Goal: Task Accomplishment & Management: Use online tool/utility

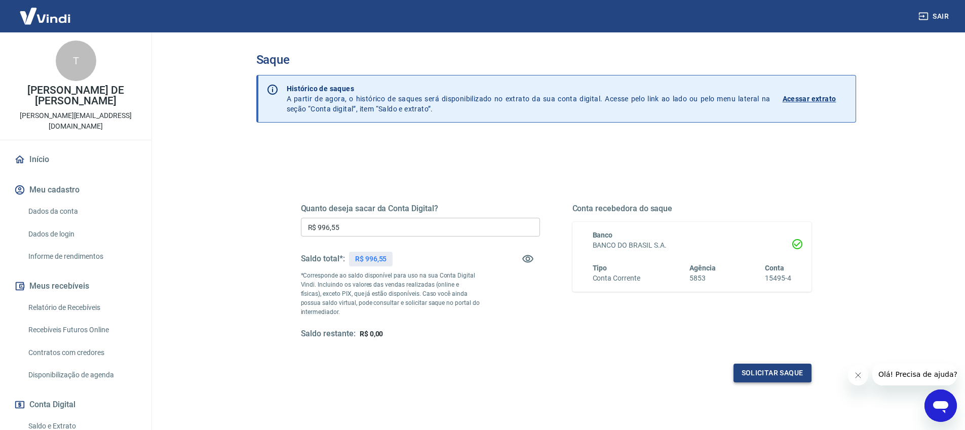
click at [770, 368] on button "Solicitar saque" at bounding box center [772, 373] width 78 height 19
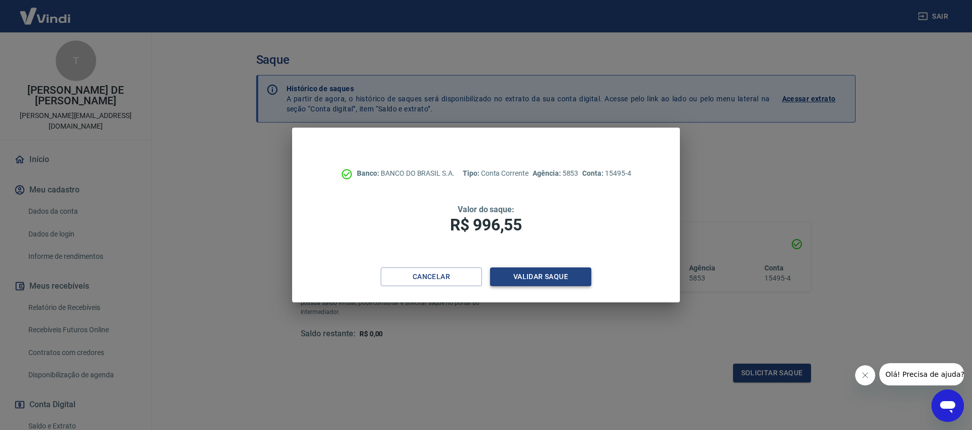
click at [525, 280] on button "Validar saque" at bounding box center [540, 276] width 101 height 19
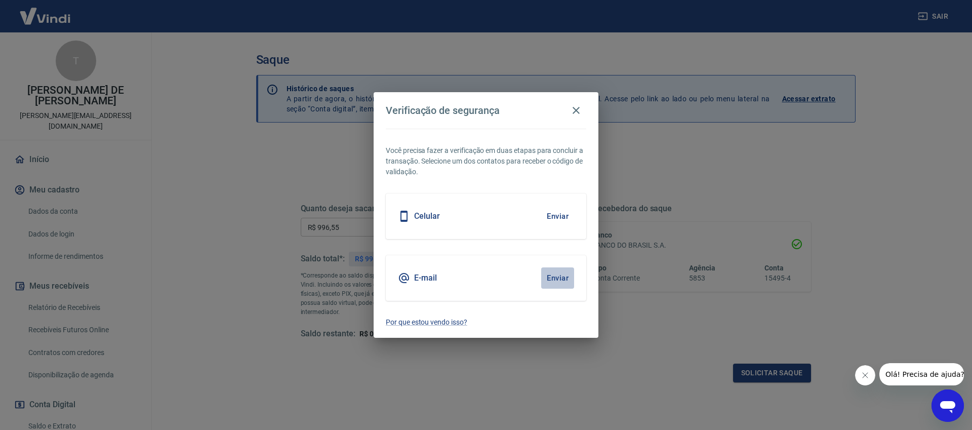
click at [551, 276] on button "Enviar" at bounding box center [557, 277] width 33 height 21
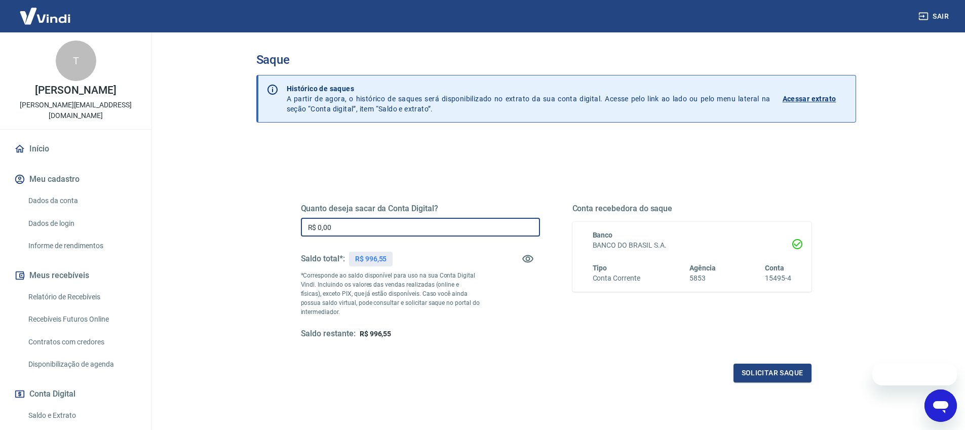
click at [453, 231] on input "R$ 0,00" at bounding box center [420, 227] width 239 height 19
type input "R$ 996,55"
click at [772, 377] on button "Solicitar saque" at bounding box center [772, 373] width 78 height 19
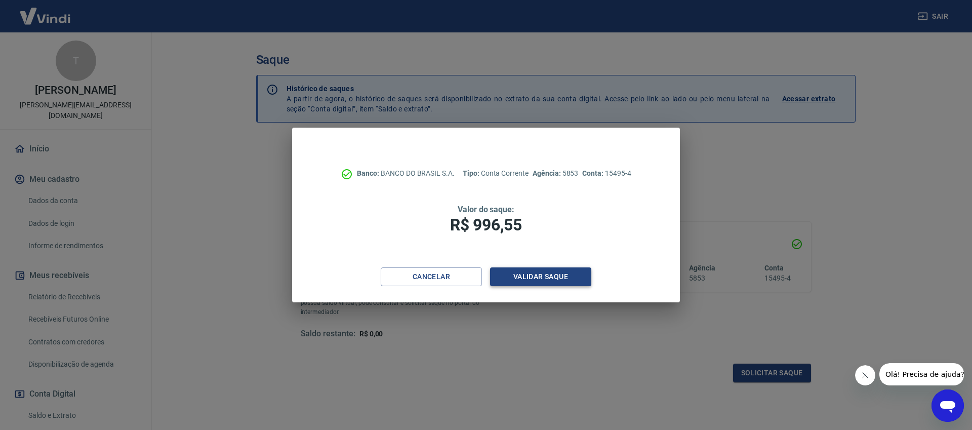
click at [559, 279] on button "Validar saque" at bounding box center [540, 276] width 101 height 19
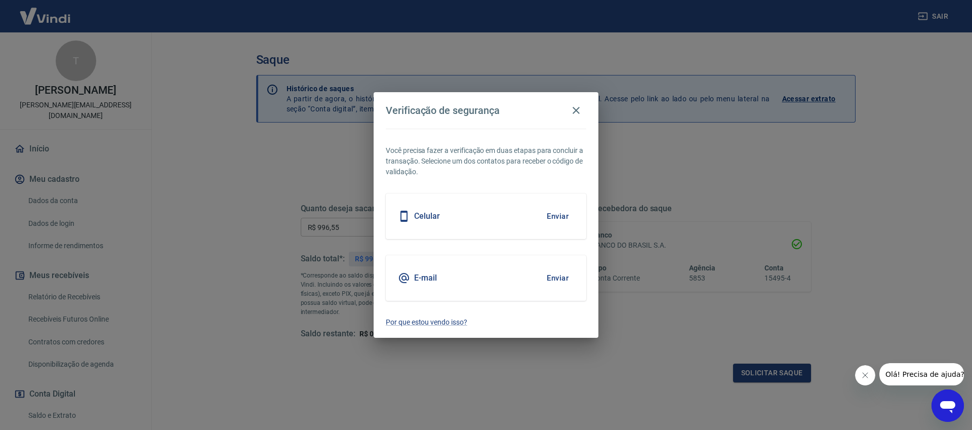
click at [558, 283] on button "Enviar" at bounding box center [557, 277] width 33 height 21
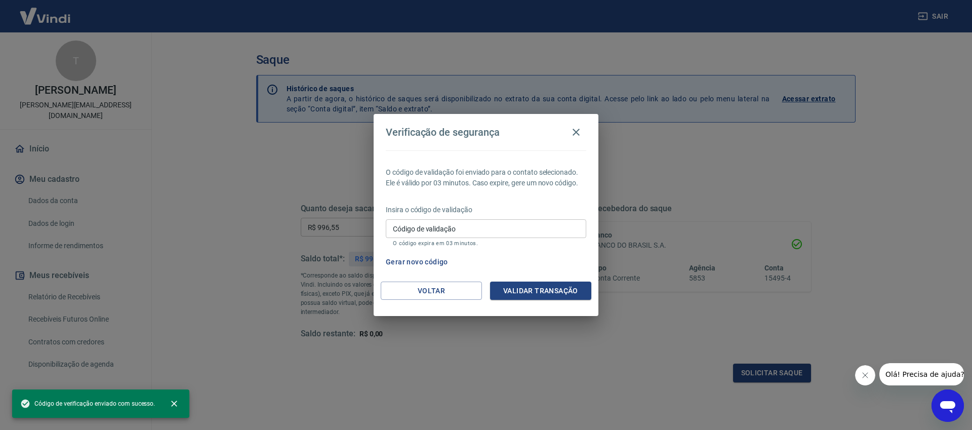
click at [492, 230] on input "Código de validação" at bounding box center [486, 228] width 201 height 19
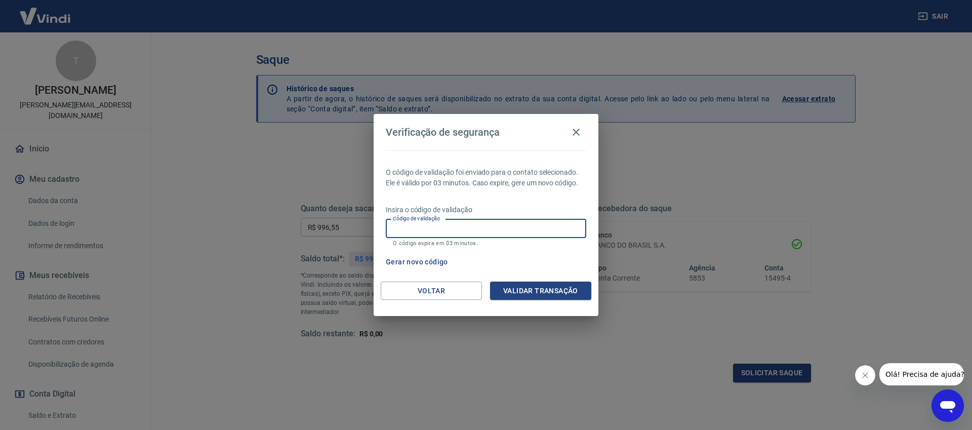
paste input "292893"
type input "292893"
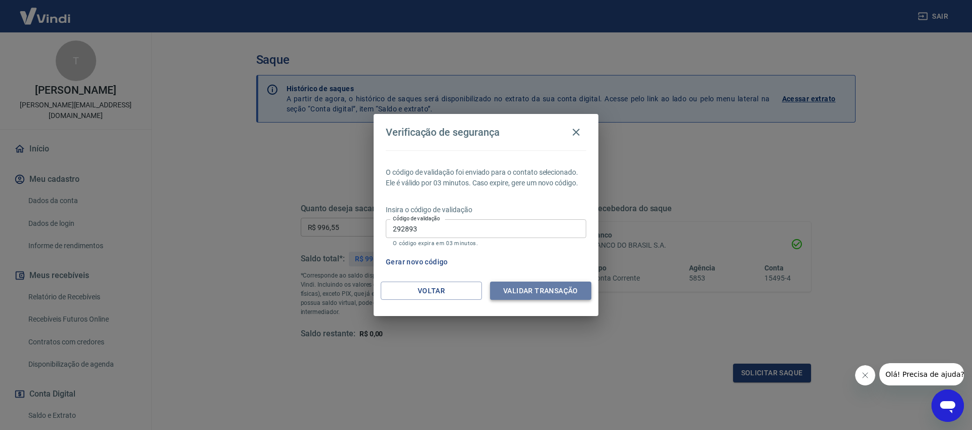
click at [544, 295] on button "Validar transação" at bounding box center [540, 291] width 101 height 19
